Goal: Task Accomplishment & Management: Complete application form

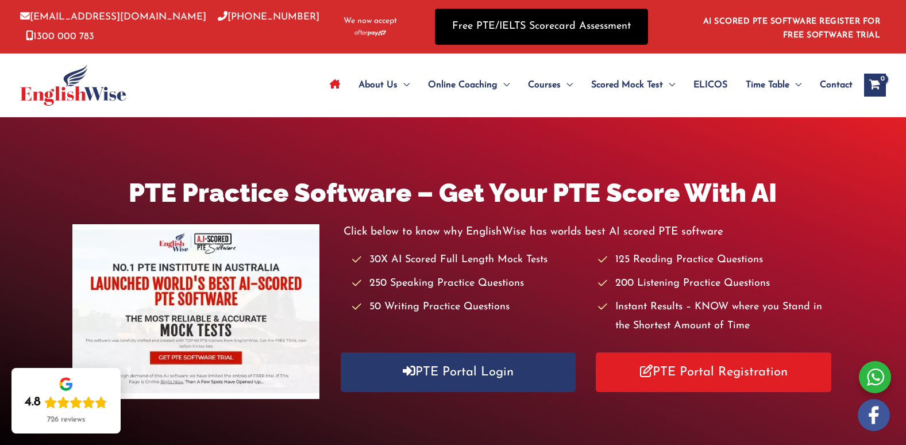
click at [604, 29] on link "Free PTE/IELTS Scorecard Assessment" at bounding box center [541, 27] width 213 height 36
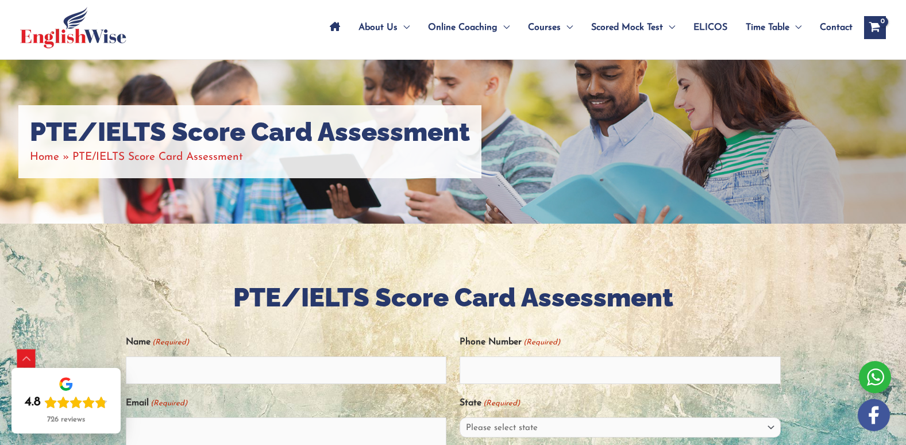
scroll to position [230, 0]
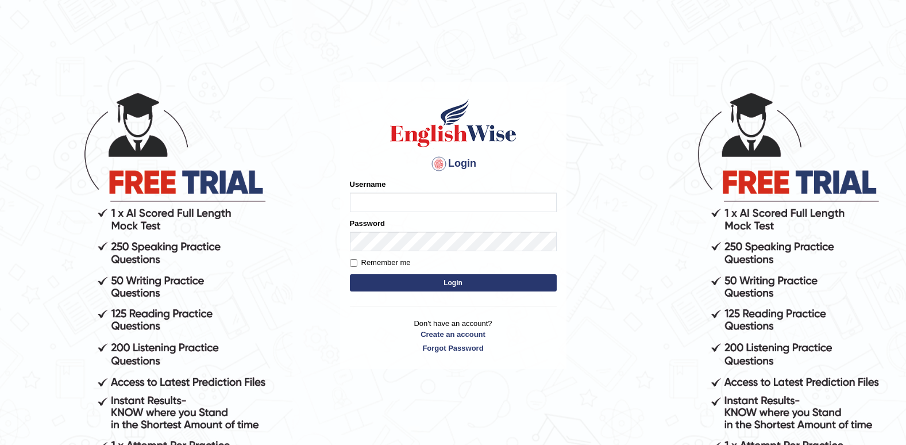
click at [381, 197] on input "Username" at bounding box center [453, 203] width 207 height 20
type input "arshdeep"
